Goal: Navigation & Orientation: Find specific page/section

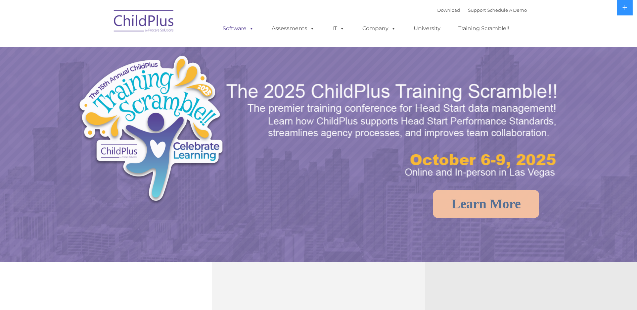
select select "MEDIUM"
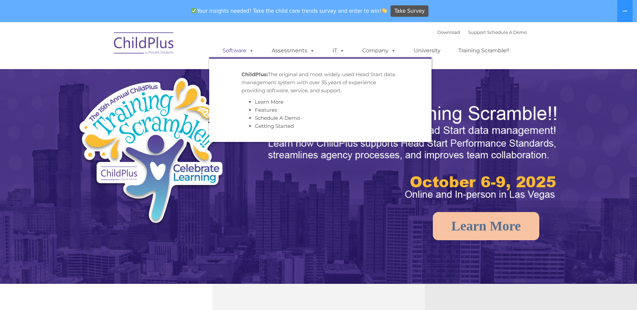
click at [252, 47] on span at bounding box center [250, 50] width 7 height 6
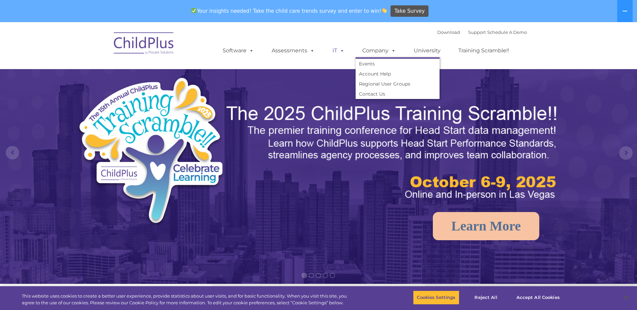
click at [348, 49] on link "IT" at bounding box center [339, 50] width 26 height 13
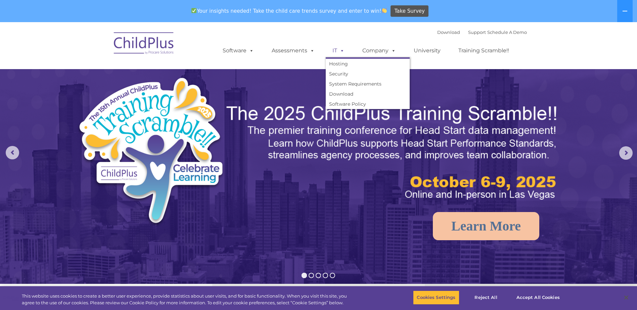
scroll to position [22, 0]
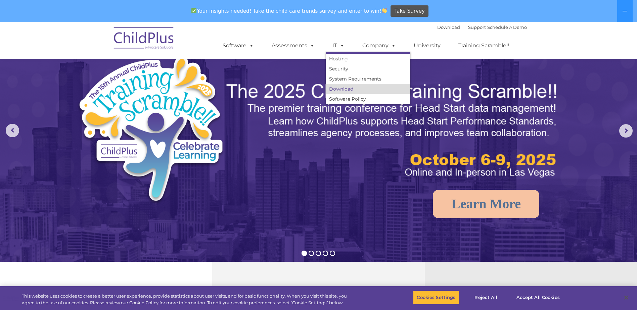
click at [349, 89] on link "Download" at bounding box center [368, 89] width 84 height 10
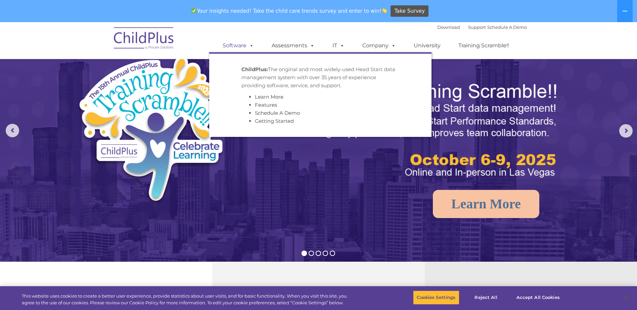
click at [239, 48] on link "Software" at bounding box center [238, 45] width 45 height 13
